Goal: Information Seeking & Learning: Learn about a topic

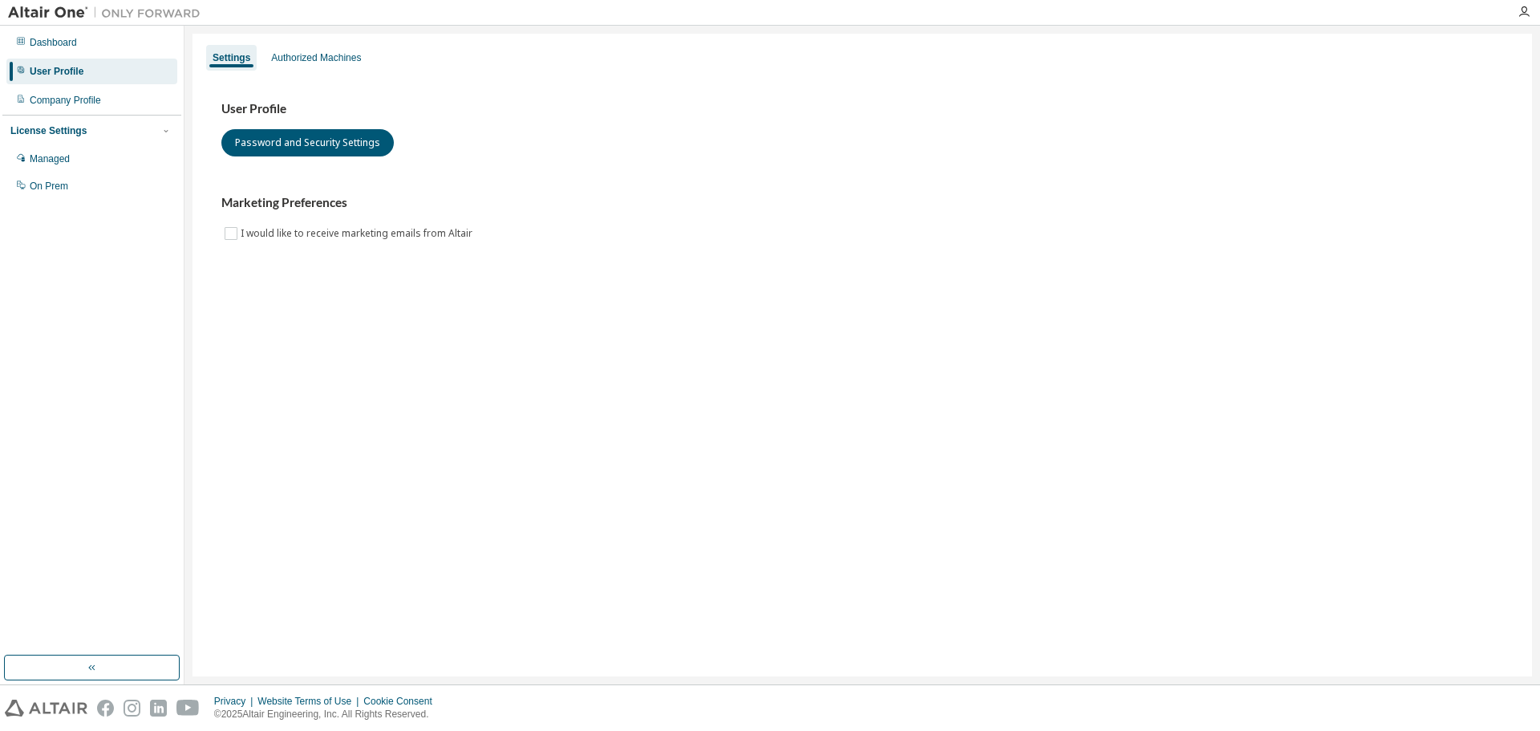
click at [41, 11] on img at bounding box center [108, 13] width 201 height 16
click at [62, 10] on img at bounding box center [108, 13] width 201 height 16
click at [1519, 9] on icon "button" at bounding box center [1524, 12] width 13 height 13
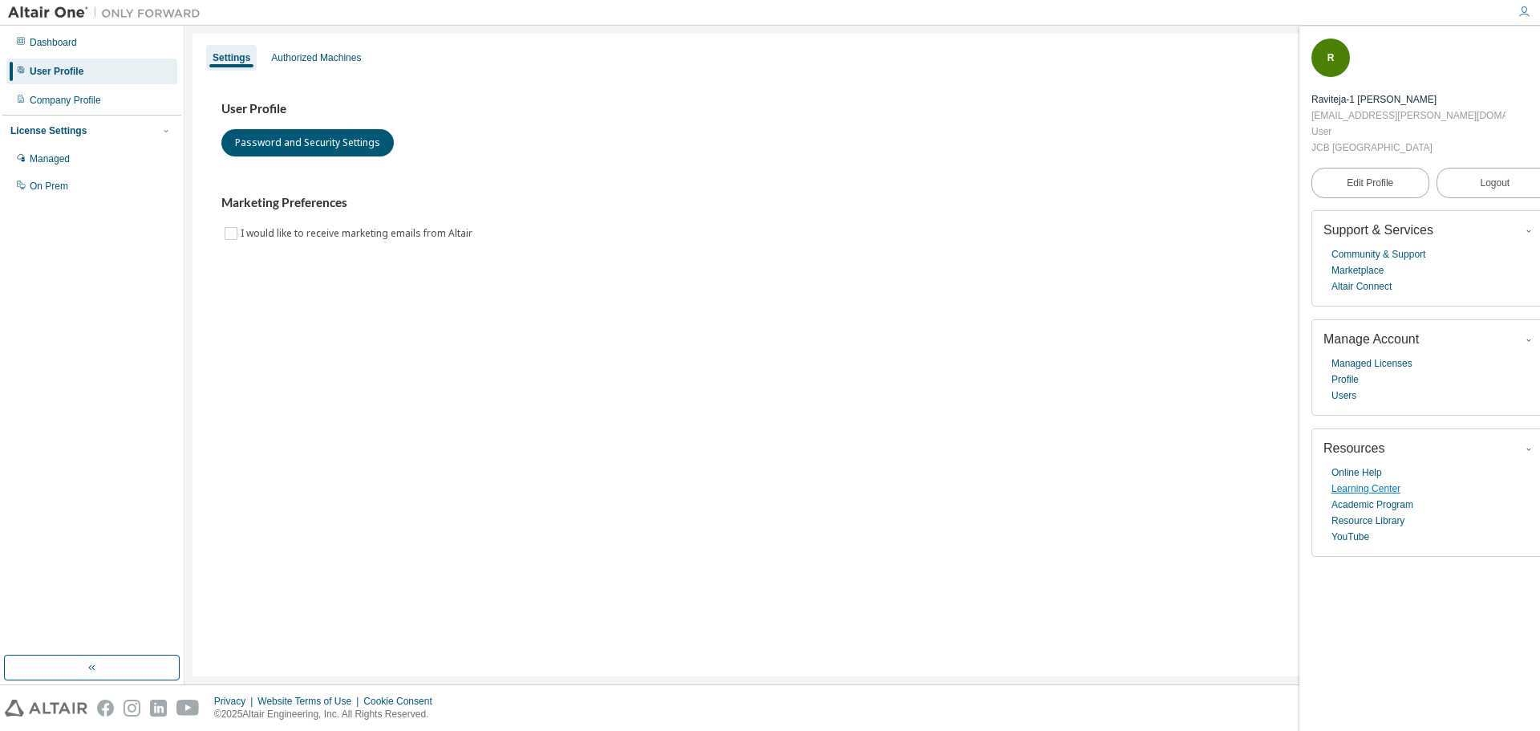
click at [1388, 480] on link "Learning Center" at bounding box center [1366, 488] width 69 height 16
